Goal: Information Seeking & Learning: Find specific fact

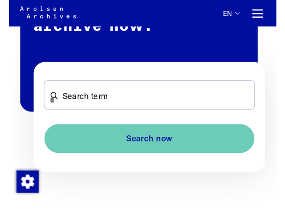
scroll to position [596, 0]
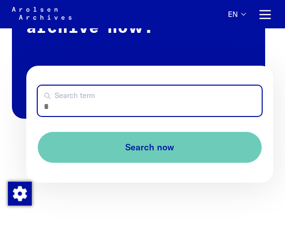
click at [108, 109] on input "Search term" at bounding box center [150, 100] width 224 height 30
type input "**********"
click at [150, 149] on button "Search now" at bounding box center [150, 147] width 224 height 31
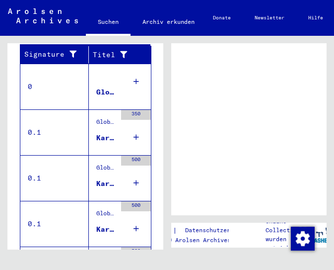
scroll to position [236, 0]
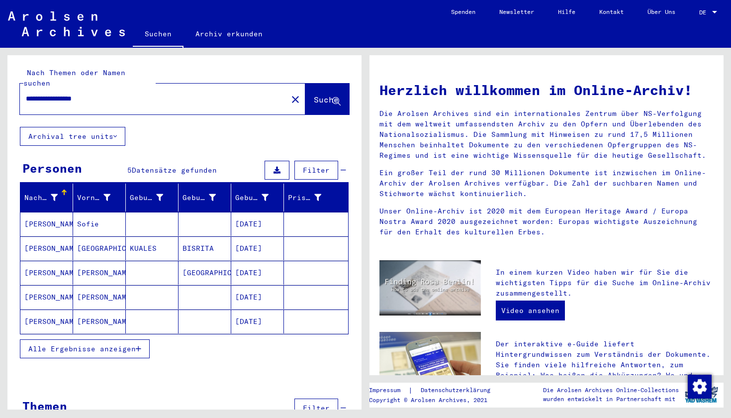
click at [98, 254] on mat-cell "[PERSON_NAME]" at bounding box center [99, 297] width 53 height 24
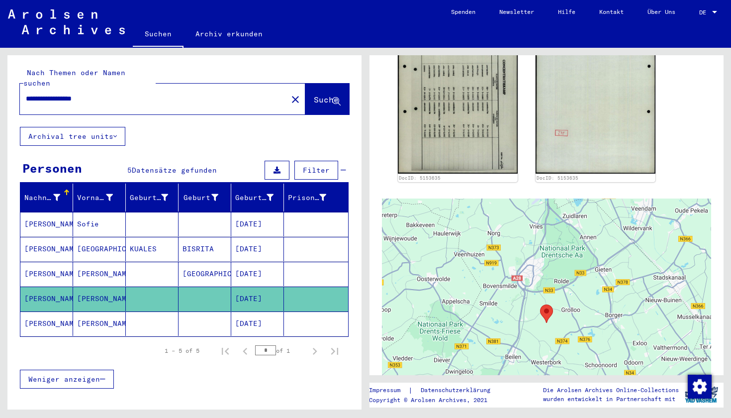
scroll to position [211, 0]
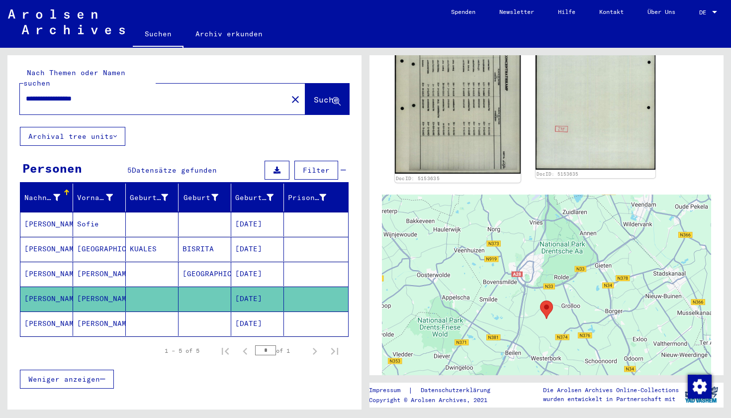
click at [334, 117] on img at bounding box center [458, 85] width 126 height 177
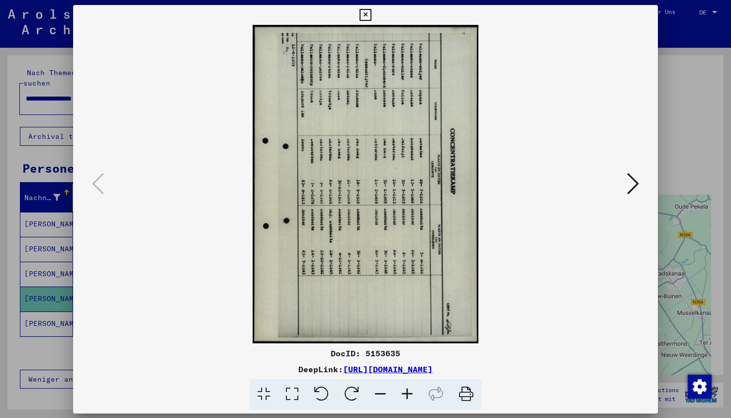
click at [334, 117] on img at bounding box center [365, 184] width 517 height 318
click at [334, 254] on icon at bounding box center [351, 394] width 30 height 30
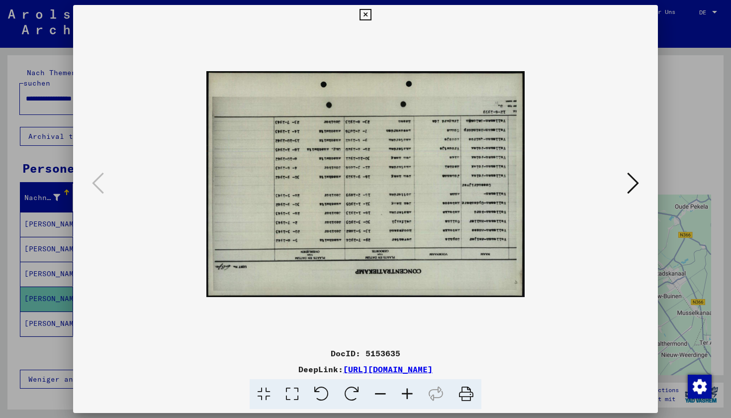
click at [334, 254] on icon at bounding box center [351, 394] width 30 height 30
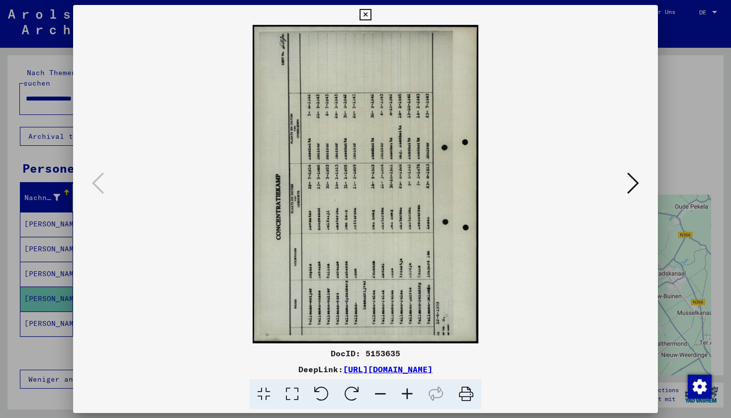
click at [334, 254] on icon at bounding box center [351, 394] width 30 height 30
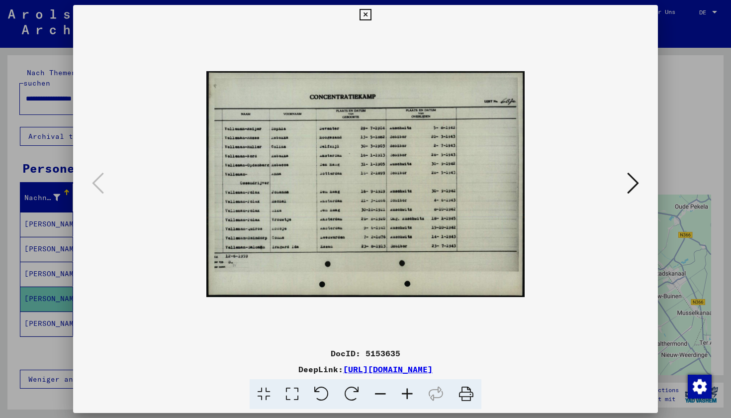
click at [334, 206] on img at bounding box center [365, 183] width 318 height 517
click at [334, 254] on img at bounding box center [365, 183] width 318 height 517
click at [334, 254] on div at bounding box center [365, 184] width 517 height 318
click at [334, 254] on icon at bounding box center [407, 394] width 27 height 30
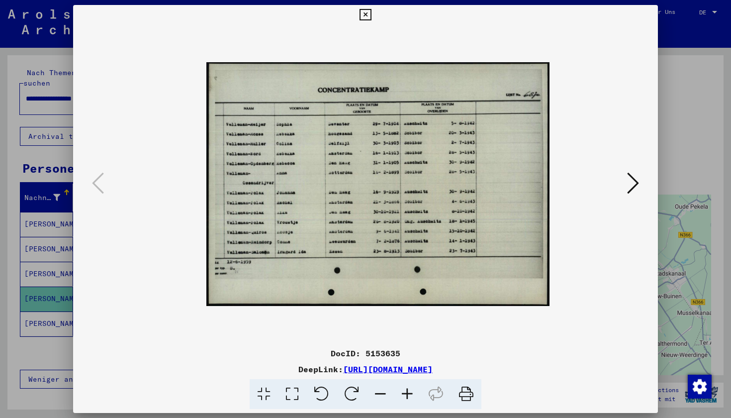
click at [334, 254] on icon at bounding box center [407, 394] width 27 height 30
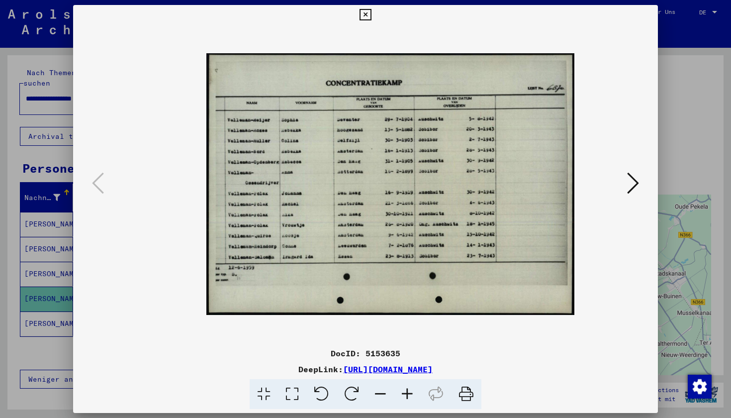
click at [334, 254] on icon at bounding box center [407, 394] width 27 height 30
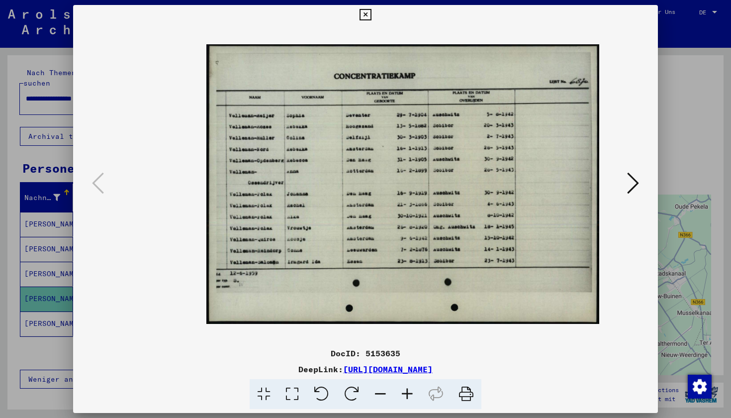
click at [334, 254] on icon at bounding box center [407, 394] width 27 height 30
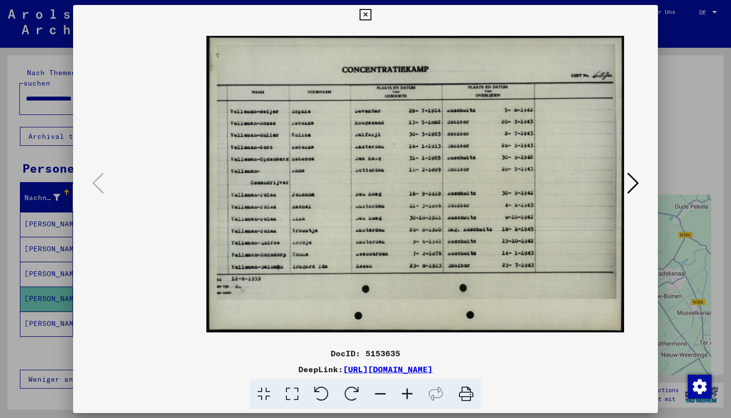
click at [334, 254] on icon at bounding box center [407, 394] width 27 height 30
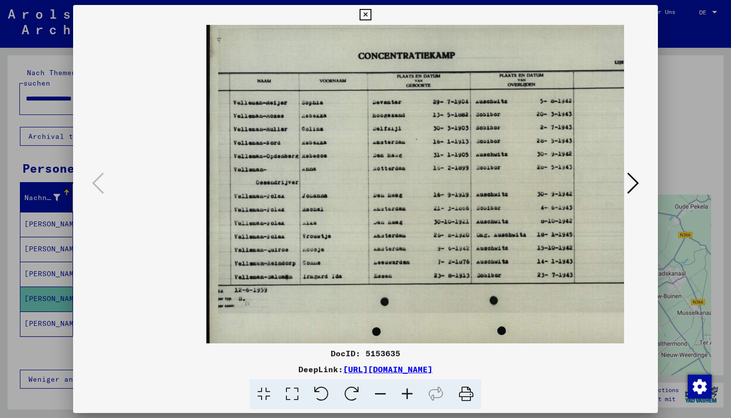
scroll to position [0, 0]
click at [334, 180] on icon at bounding box center [633, 183] width 12 height 24
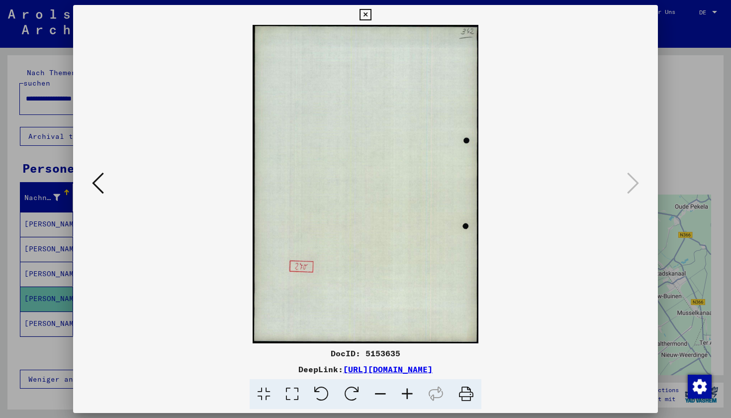
click at [100, 185] on icon at bounding box center [98, 183] width 12 height 24
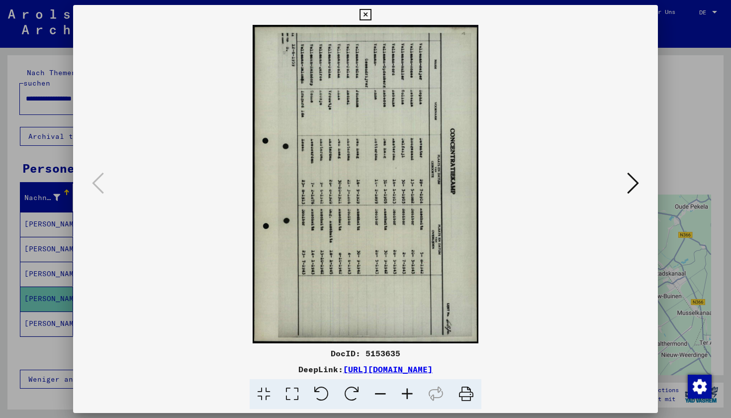
click at [334, 12] on icon at bounding box center [364, 15] width 11 height 12
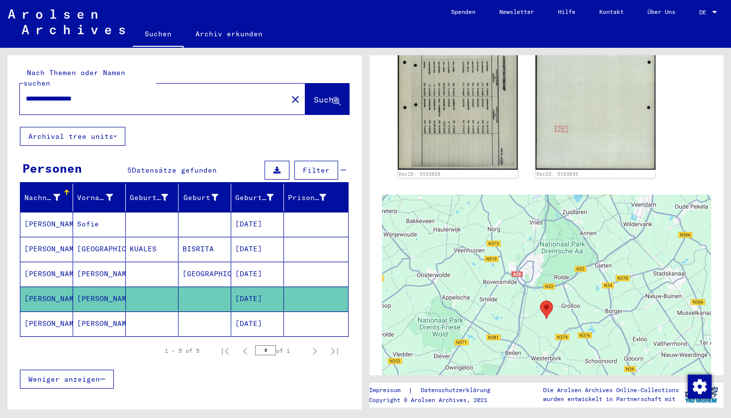
click at [89, 254] on mat-cell "Sophia" at bounding box center [99, 323] width 53 height 24
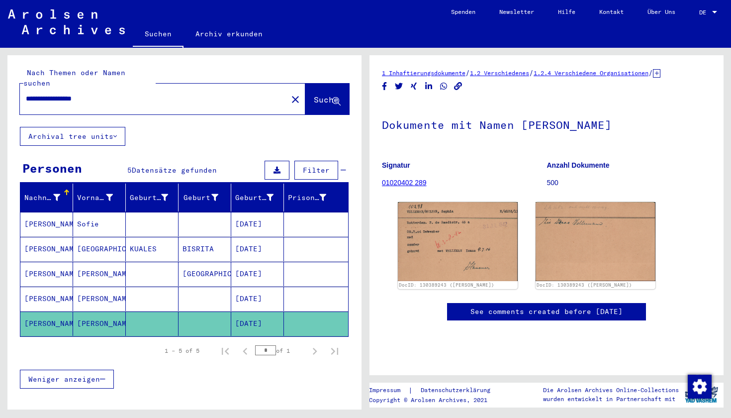
click at [334, 237] on img at bounding box center [458, 241] width 120 height 79
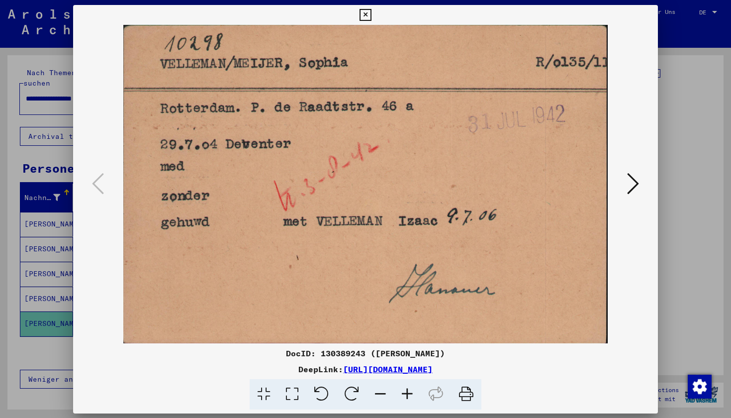
click at [334, 237] on img at bounding box center [365, 184] width 517 height 318
click at [334, 182] on icon at bounding box center [633, 183] width 12 height 24
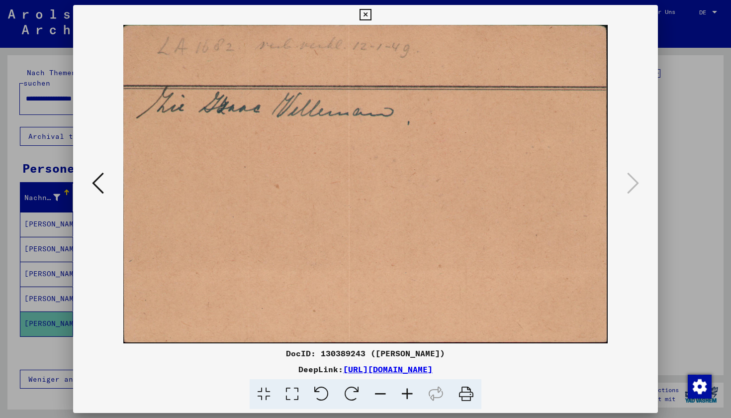
click at [334, 13] on icon at bounding box center [364, 15] width 11 height 12
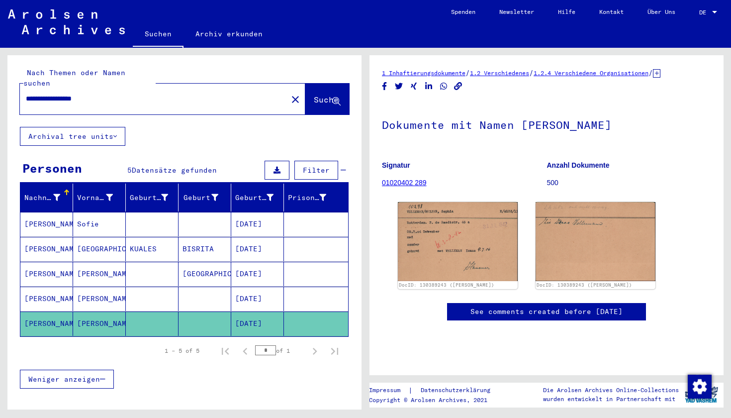
click at [54, 93] on input "**********" at bounding box center [153, 98] width 255 height 10
drag, startPoint x: 82, startPoint y: 86, endPoint x: 21, endPoint y: 84, distance: 60.7
click at [21, 87] on div "**********" at bounding box center [150, 98] width 261 height 22
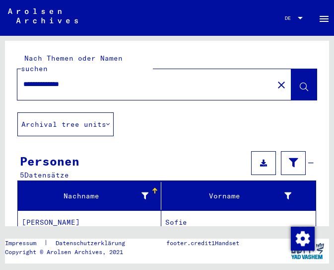
drag, startPoint x: 95, startPoint y: 68, endPoint x: 307, endPoint y: 80, distance: 212.1
click at [307, 83] on icon at bounding box center [304, 87] width 8 height 8
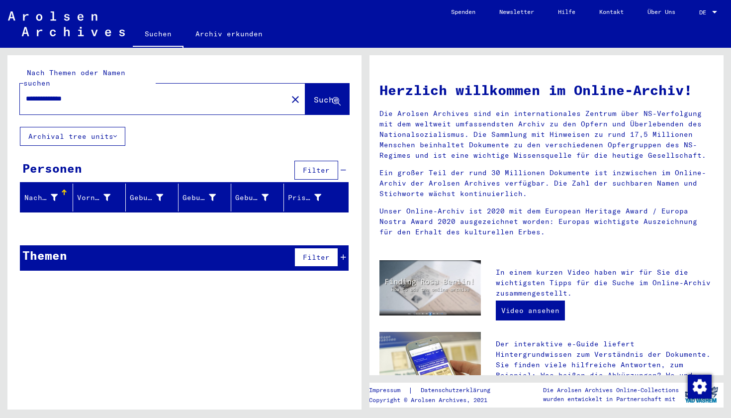
click at [128, 93] on input "**********" at bounding box center [151, 98] width 250 height 10
drag, startPoint x: 128, startPoint y: 87, endPoint x: 34, endPoint y: 86, distance: 93.9
click at [34, 93] on input "**********" at bounding box center [151, 98] width 250 height 10
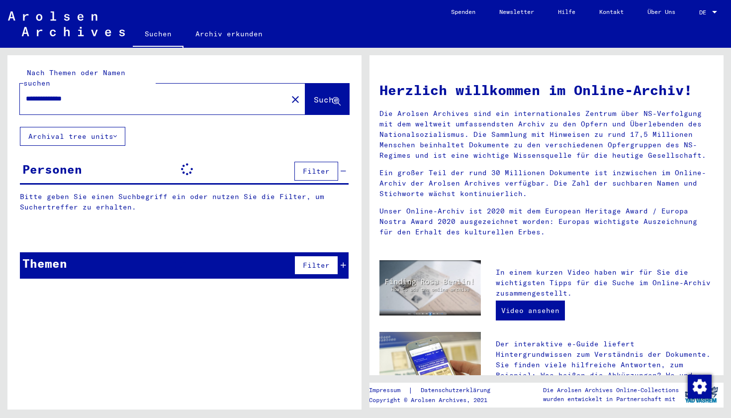
click at [57, 93] on input "**********" at bounding box center [151, 98] width 250 height 10
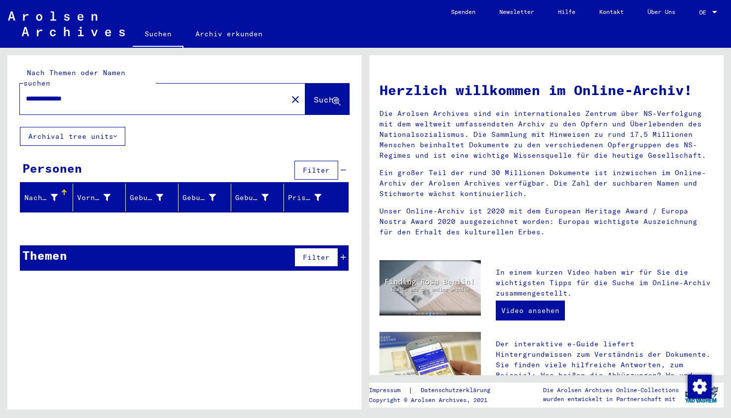
type input "**********"
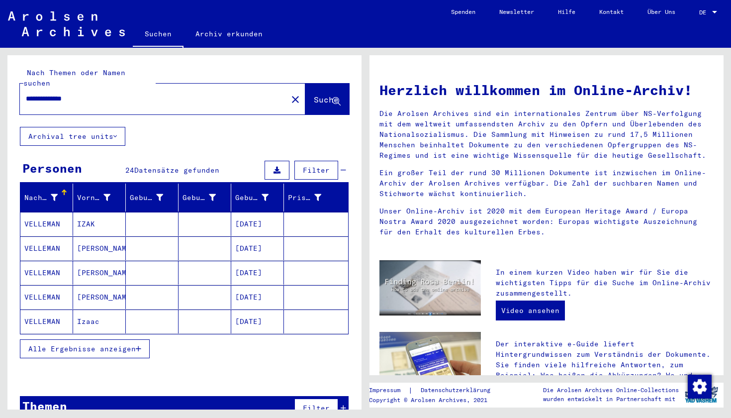
click at [97, 254] on mat-cell "Izaac" at bounding box center [99, 321] width 53 height 24
